Goal: Task Accomplishment & Management: Manage account settings

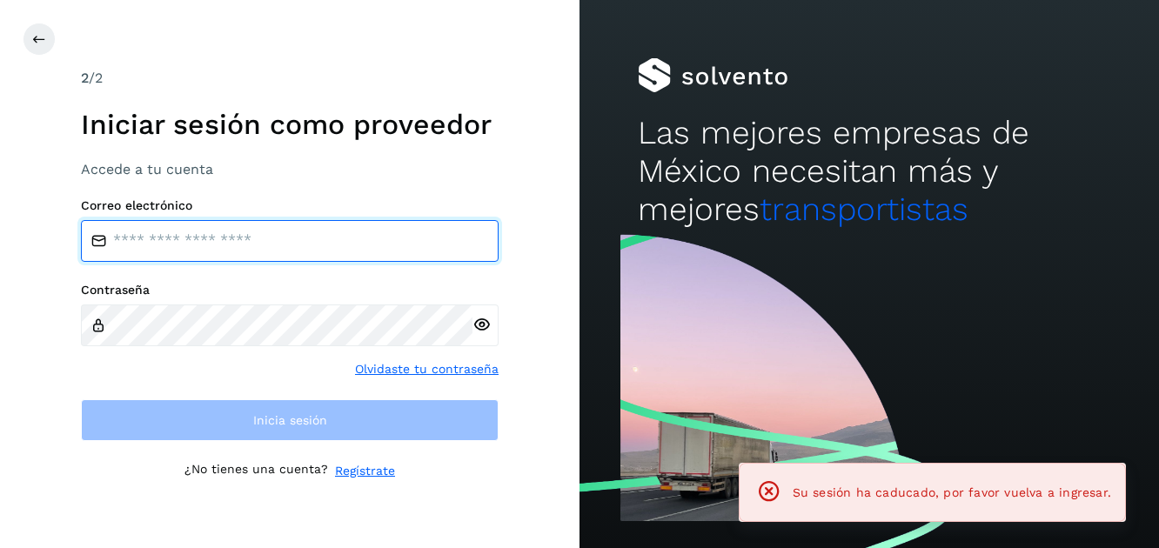
type input "**********"
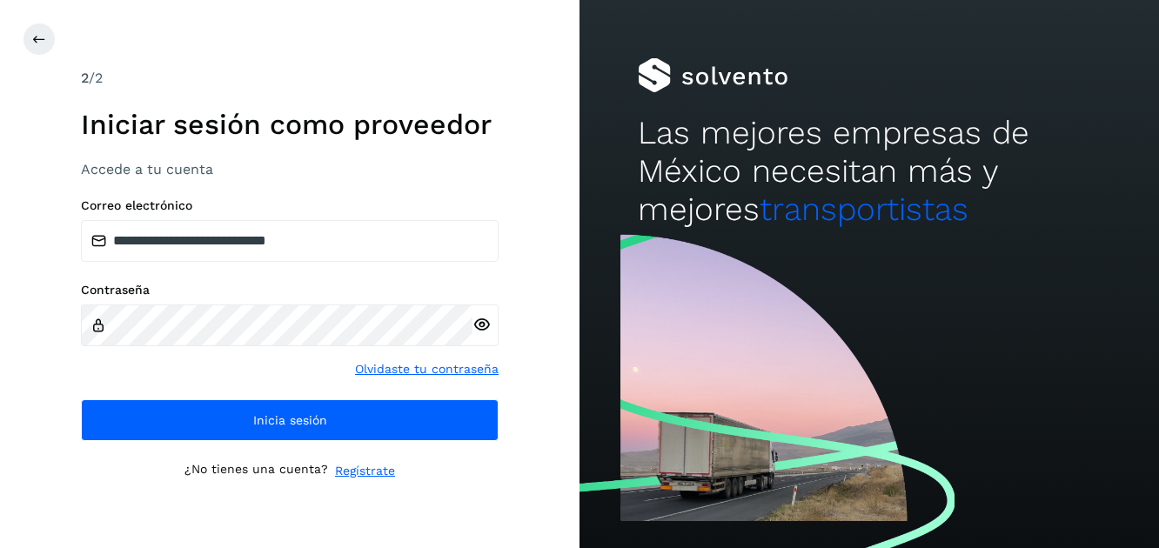
click at [484, 327] on icon at bounding box center [482, 325] width 18 height 18
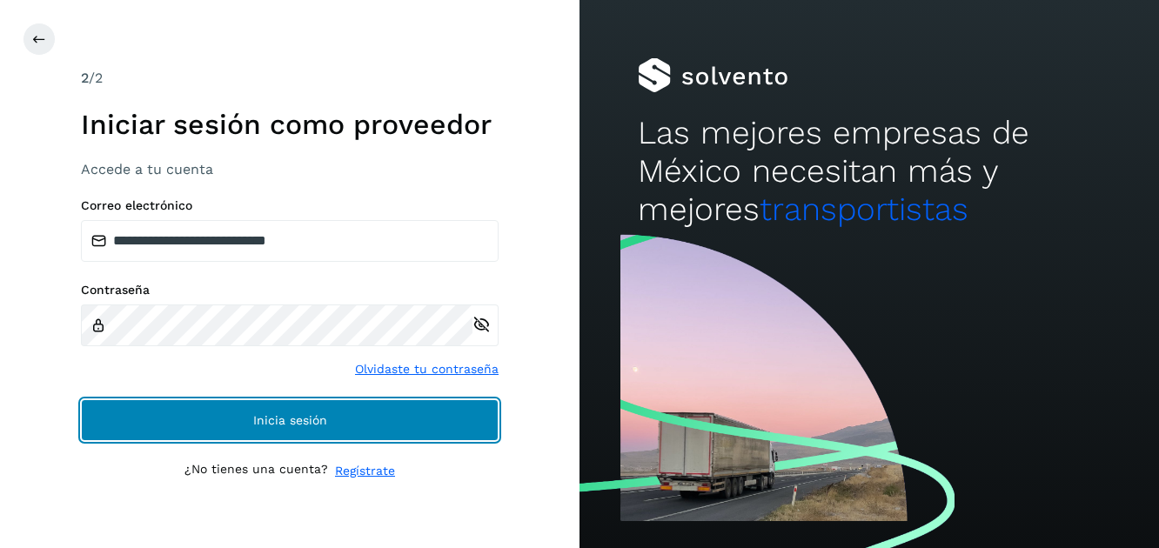
click at [303, 414] on span "Inicia sesión" at bounding box center [290, 420] width 74 height 12
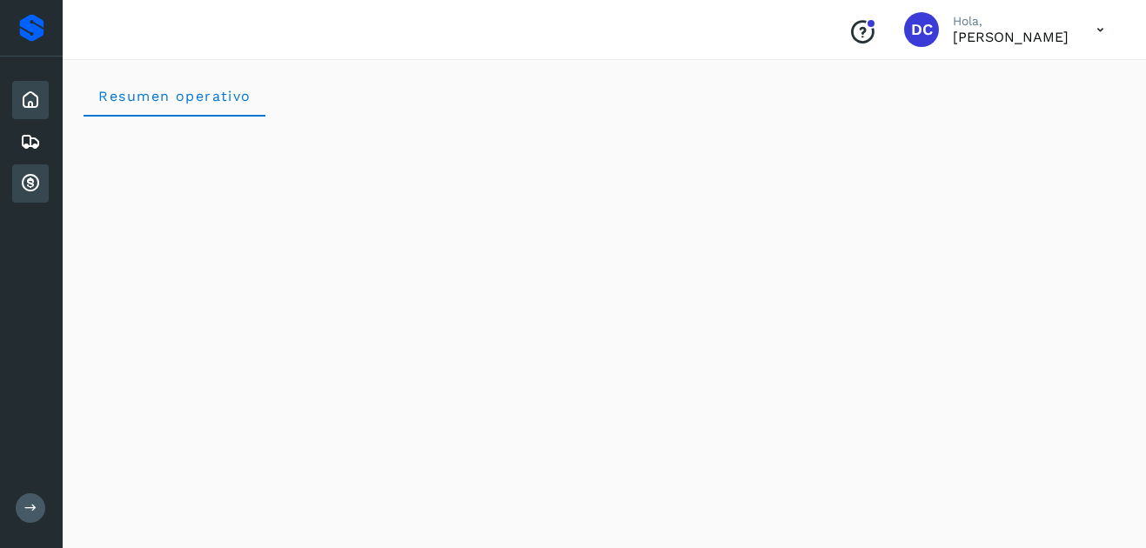
click at [29, 181] on icon at bounding box center [30, 183] width 21 height 21
